Goal: Task Accomplishment & Management: Manage account settings

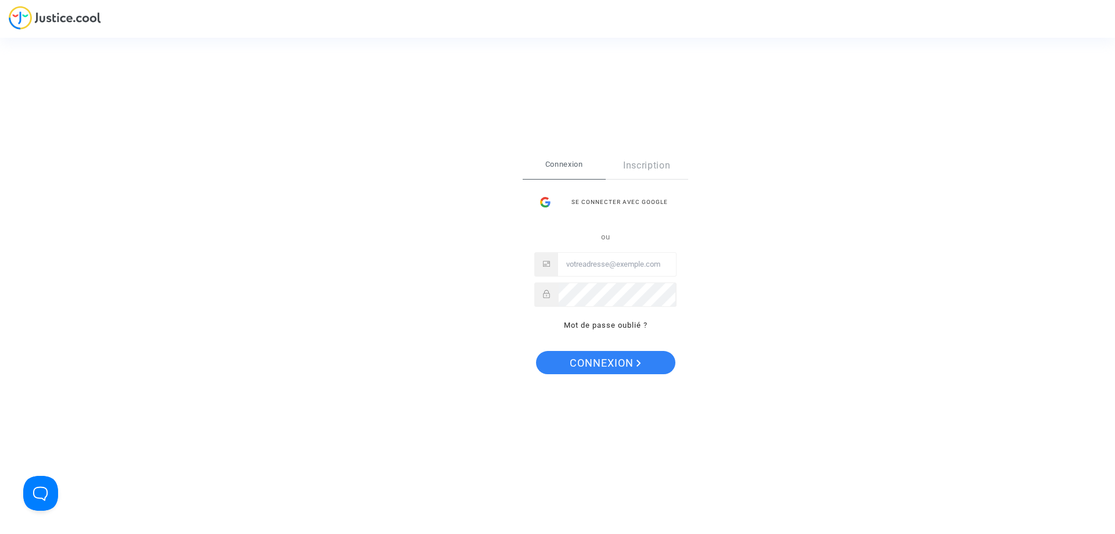
click at [599, 276] on div at bounding box center [605, 264] width 142 height 24
click at [624, 269] on input "Email" at bounding box center [617, 264] width 118 height 23
click at [585, 262] on input "Email" at bounding box center [617, 264] width 118 height 23
type input "[EMAIL_ADDRESS][DOMAIN_NAME]"
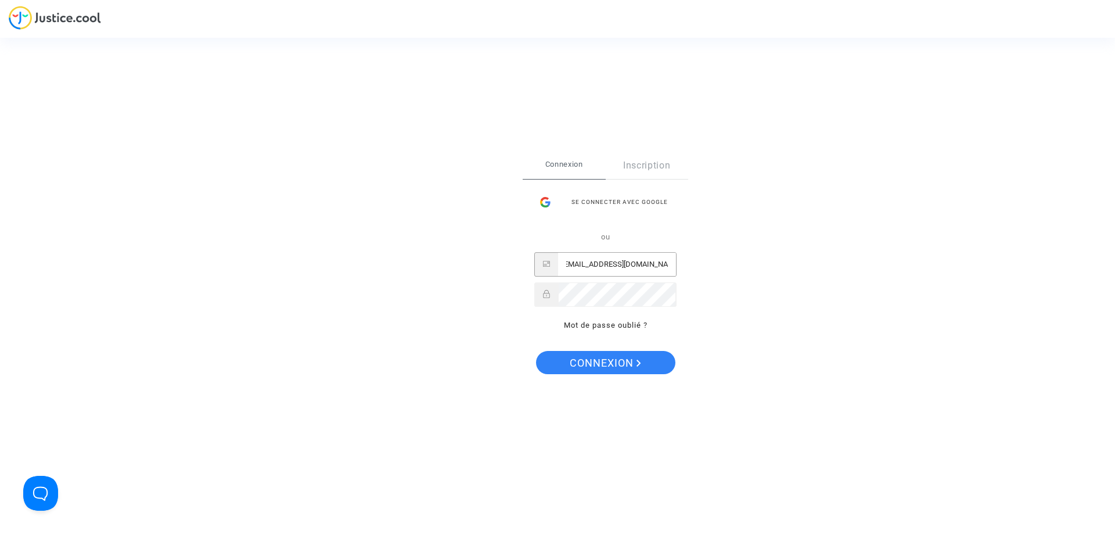
scroll to position [0, 0]
click at [536, 351] on button "Connexion" at bounding box center [605, 362] width 139 height 23
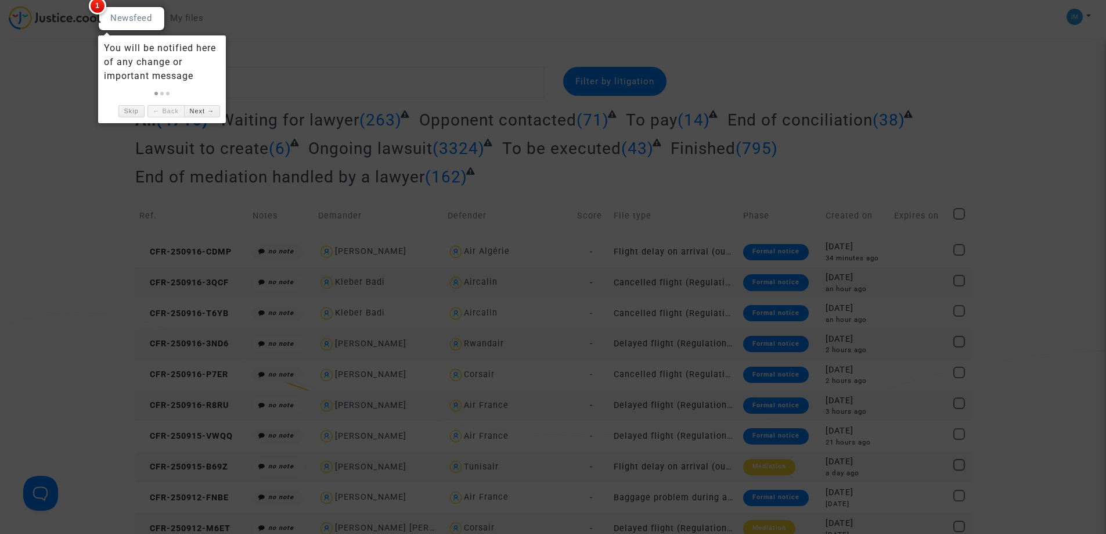
click at [781, 114] on div at bounding box center [553, 267] width 1106 height 534
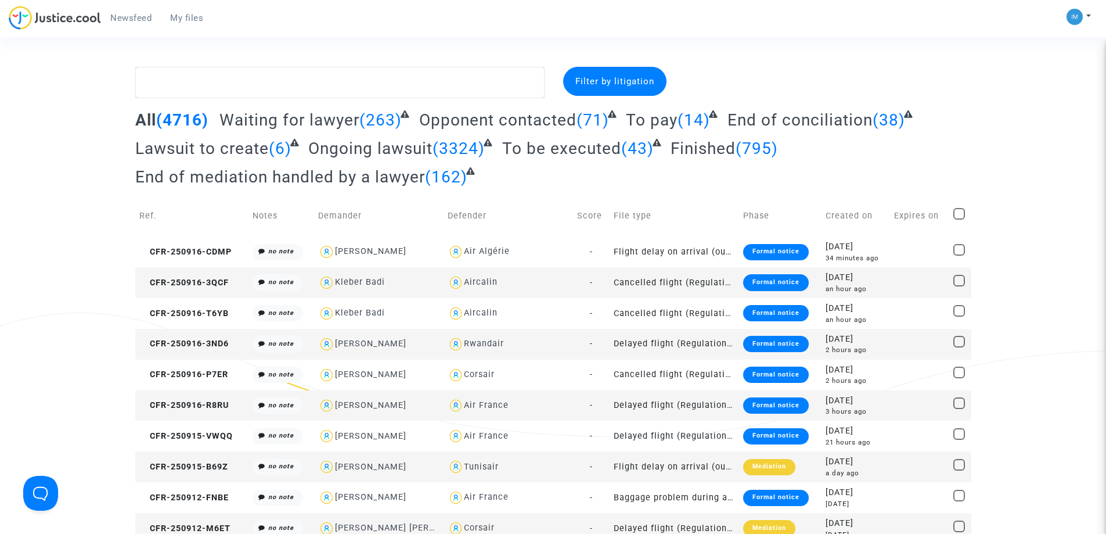
click at [656, 119] on span "To pay" at bounding box center [652, 119] width 52 height 19
